Goal: Ask a question

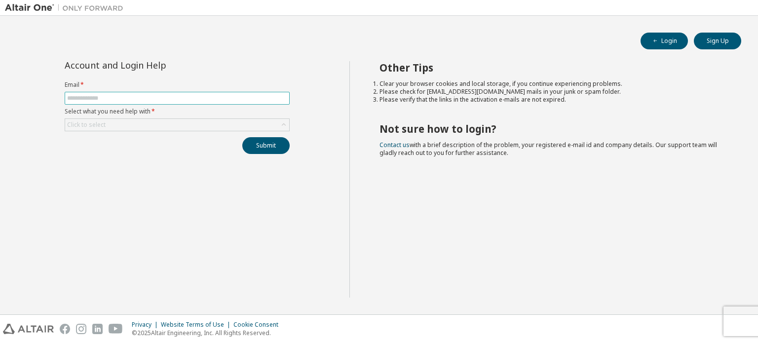
click at [229, 99] on input "text" at bounding box center [177, 98] width 220 height 8
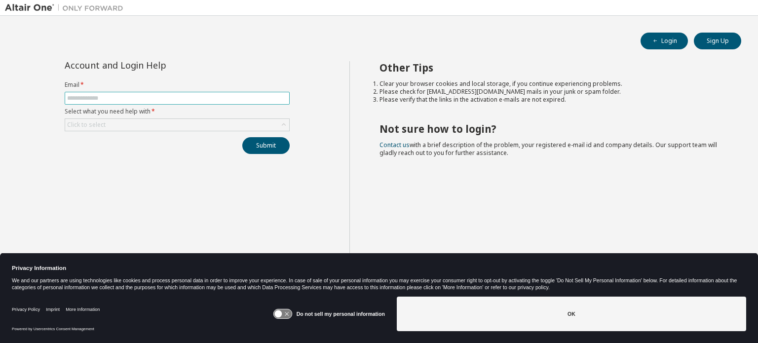
click at [227, 100] on input "text" at bounding box center [177, 98] width 220 height 8
type input "**********"
click at [216, 120] on div "Click to select" at bounding box center [177, 125] width 224 height 12
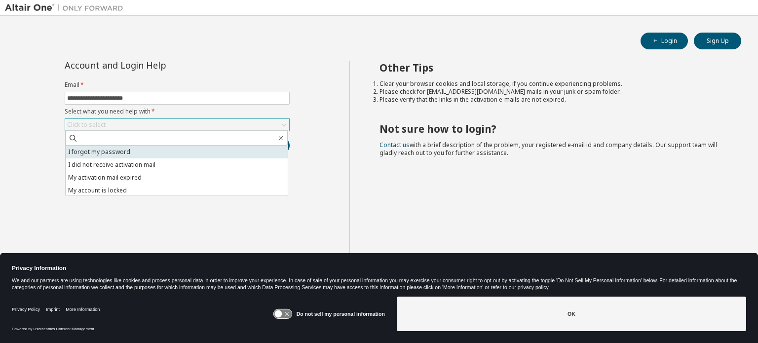
click at [141, 155] on li "I forgot my password" at bounding box center [177, 152] width 222 height 13
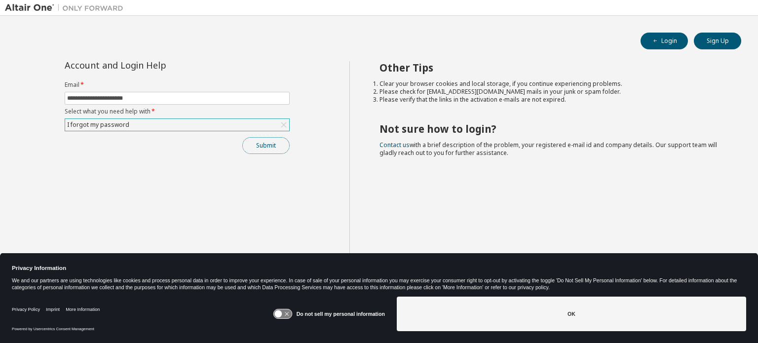
click at [278, 139] on button "Submit" at bounding box center [265, 145] width 47 height 17
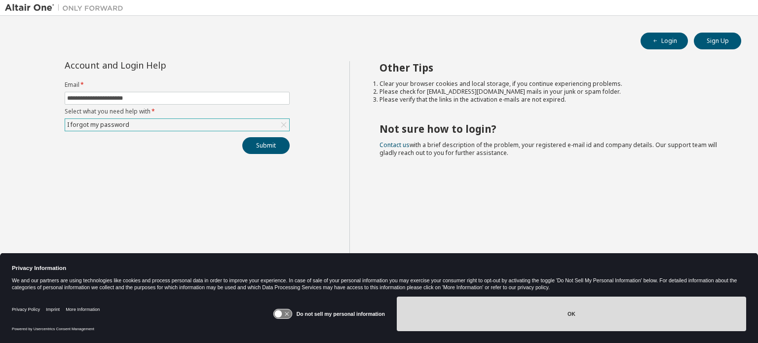
click at [521, 299] on button "OK" at bounding box center [571, 314] width 349 height 35
